Goal: Task Accomplishment & Management: Manage account settings

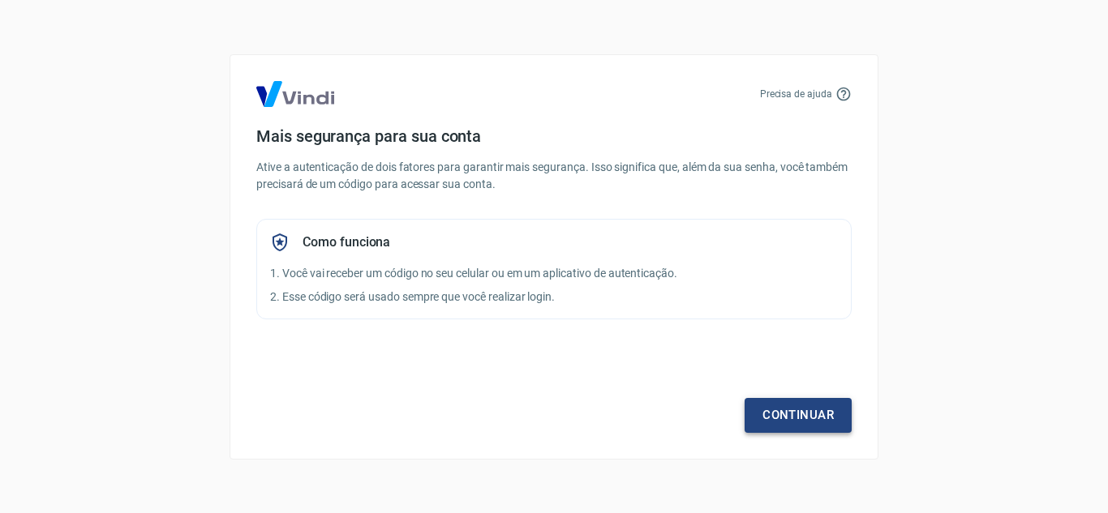
click at [821, 405] on link "Continuar" at bounding box center [798, 415] width 107 height 34
